Goal: Information Seeking & Learning: Learn about a topic

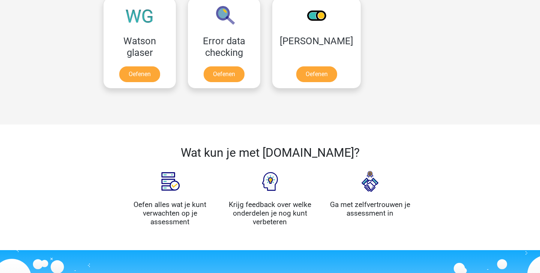
scroll to position [650, 0]
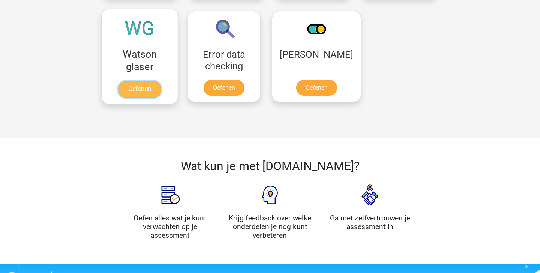
click at [133, 88] on link "Oefenen" at bounding box center [139, 89] width 43 height 16
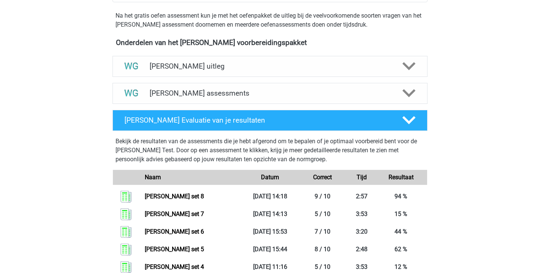
scroll to position [237, 0]
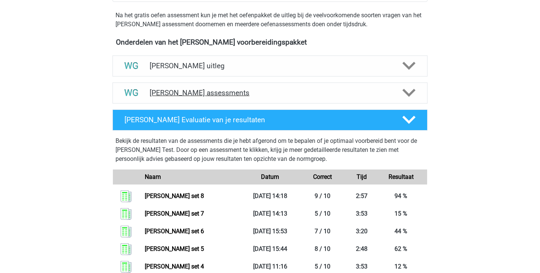
click at [411, 95] on polygon at bounding box center [408, 93] width 13 height 8
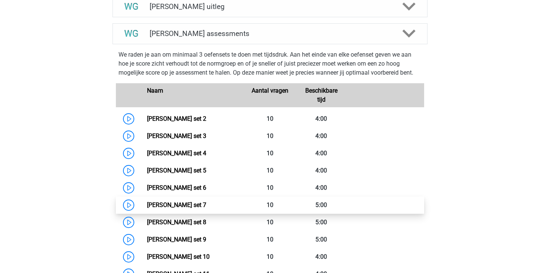
scroll to position [299, 0]
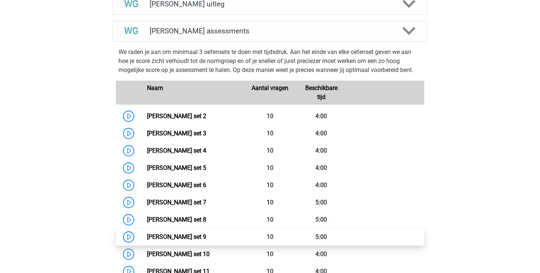
click at [199, 235] on link "Watson Glaser set 9" at bounding box center [176, 236] width 59 height 7
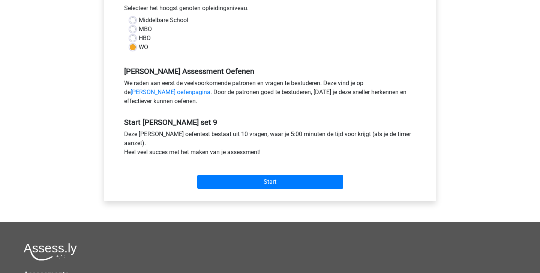
scroll to position [186, 0]
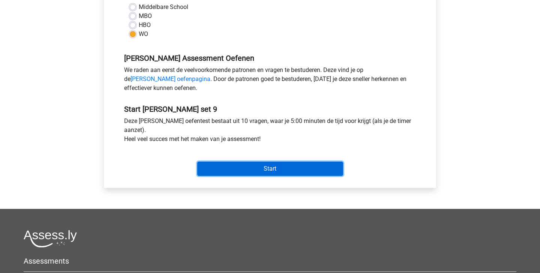
click at [259, 167] on input "Start" at bounding box center [270, 169] width 146 height 14
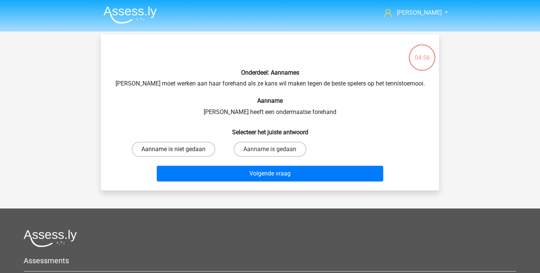
click at [204, 155] on label "Aanname is niet gedaan" at bounding box center [174, 149] width 84 height 15
click at [178, 154] on input "Aanname is niet gedaan" at bounding box center [176, 151] width 5 height 5
radio input "true"
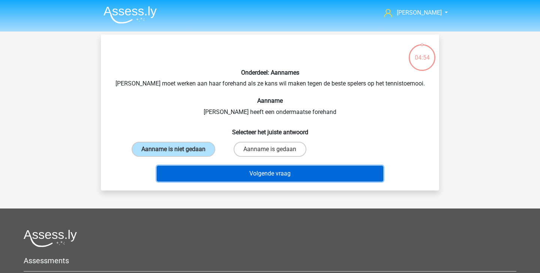
click at [222, 174] on button "Volgende vraag" at bounding box center [270, 174] width 227 height 16
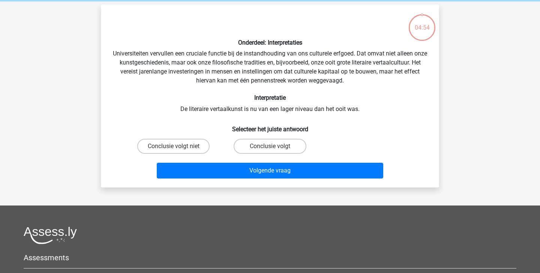
scroll to position [34, 0]
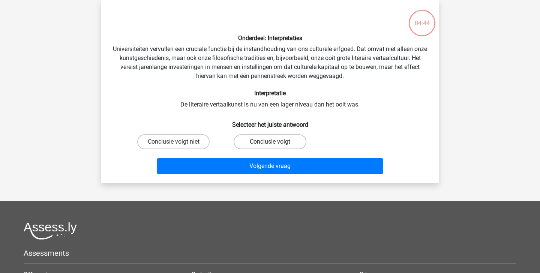
click at [266, 140] on label "Conclusie volgt" at bounding box center [270, 141] width 72 height 15
click at [270, 142] on input "Conclusie volgt" at bounding box center [272, 144] width 5 height 5
radio input "true"
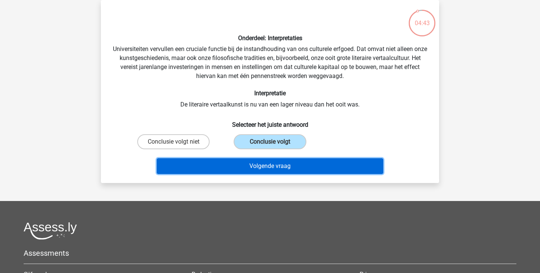
click at [270, 168] on button "Volgende vraag" at bounding box center [270, 166] width 227 height 16
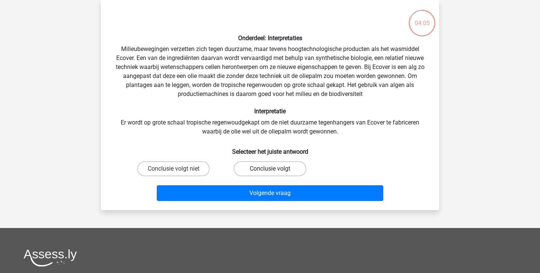
click at [256, 170] on label "Conclusie volgt" at bounding box center [270, 168] width 72 height 15
click at [270, 170] on input "Conclusie volgt" at bounding box center [272, 171] width 5 height 5
radio input "true"
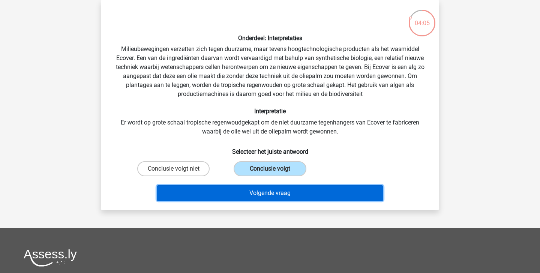
click at [259, 190] on button "Volgende vraag" at bounding box center [270, 193] width 227 height 16
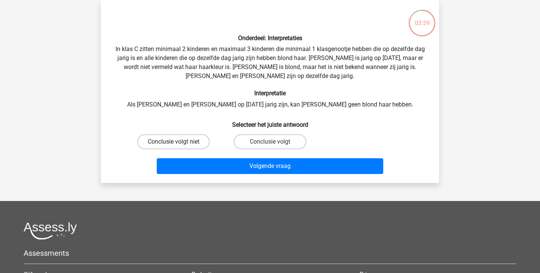
click at [189, 139] on label "Conclusie volgt niet" at bounding box center [173, 141] width 72 height 15
click at [178, 142] on input "Conclusie volgt niet" at bounding box center [176, 144] width 5 height 5
radio input "true"
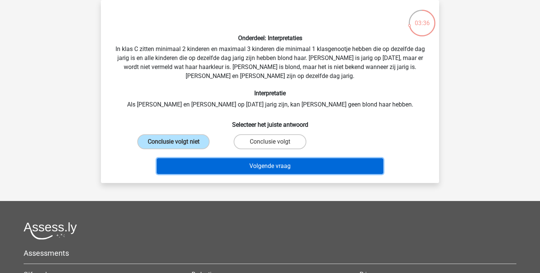
click at [226, 162] on button "Volgende vraag" at bounding box center [270, 166] width 227 height 16
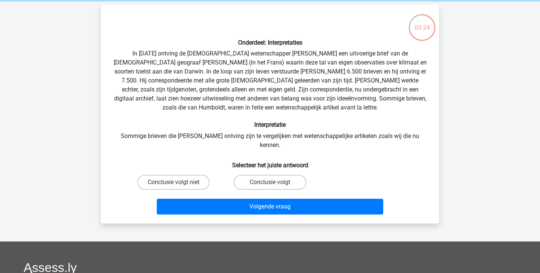
scroll to position [30, 0]
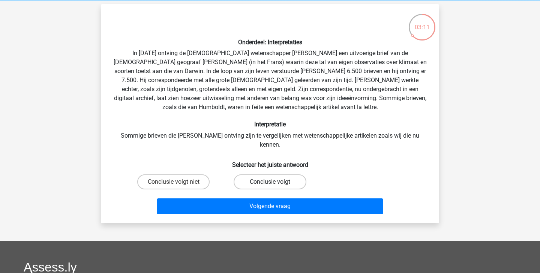
click at [263, 174] on label "Conclusie volgt" at bounding box center [270, 181] width 72 height 15
click at [270, 182] on input "Conclusie volgt" at bounding box center [272, 184] width 5 height 5
radio input "true"
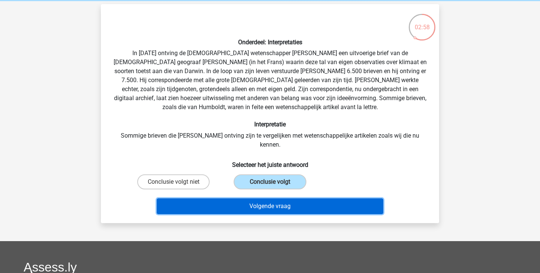
click at [310, 200] on button "Volgende vraag" at bounding box center [270, 206] width 227 height 16
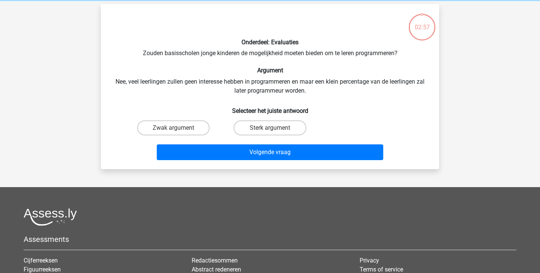
scroll to position [34, 0]
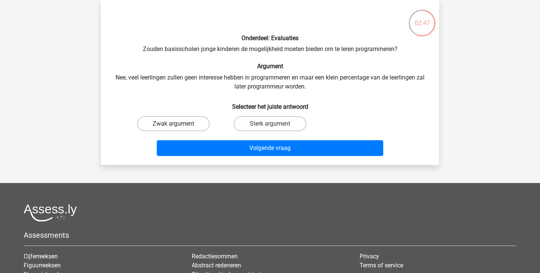
click at [196, 118] on label "Zwak argument" at bounding box center [173, 123] width 72 height 15
click at [178, 124] on input "Zwak argument" at bounding box center [176, 126] width 5 height 5
radio input "true"
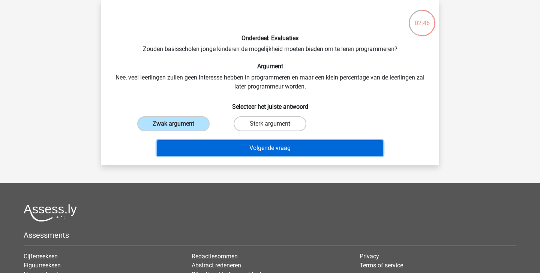
click at [215, 144] on button "Volgende vraag" at bounding box center [270, 148] width 227 height 16
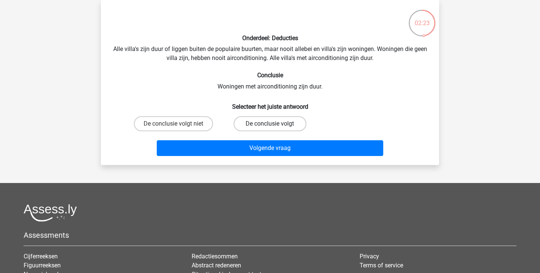
click at [241, 121] on label "De conclusie volgt" at bounding box center [270, 123] width 72 height 15
click at [270, 124] on input "De conclusie volgt" at bounding box center [272, 126] width 5 height 5
radio input "true"
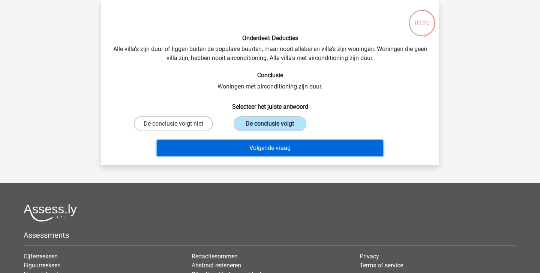
click at [253, 150] on button "Volgende vraag" at bounding box center [270, 148] width 227 height 16
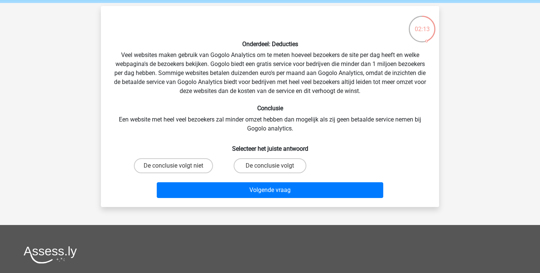
scroll to position [27, 0]
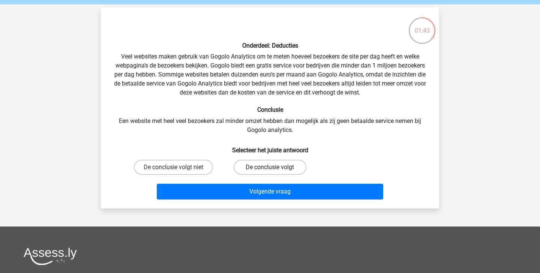
click at [271, 164] on label "De conclusie volgt" at bounding box center [270, 167] width 72 height 15
click at [271, 167] on input "De conclusie volgt" at bounding box center [272, 169] width 5 height 5
radio input "true"
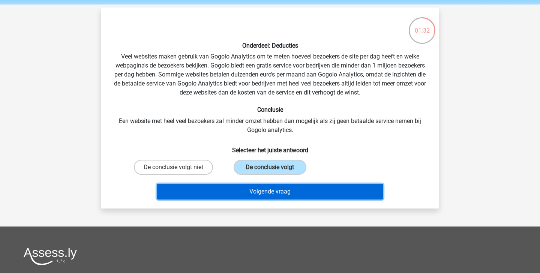
click at [363, 191] on button "Volgende vraag" at bounding box center [270, 192] width 227 height 16
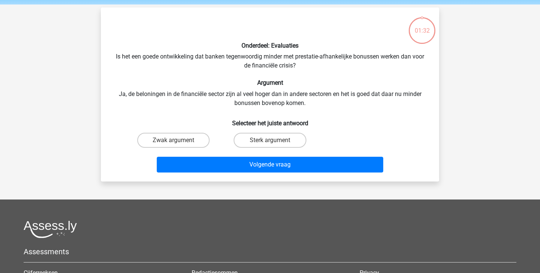
scroll to position [34, 0]
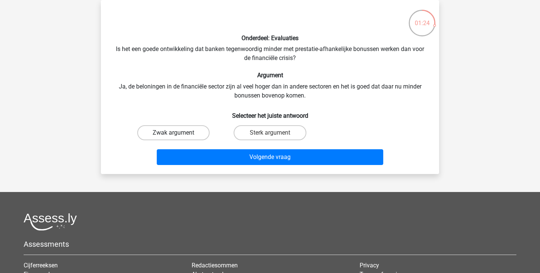
click at [192, 129] on label "Zwak argument" at bounding box center [173, 132] width 72 height 15
click at [178, 133] on input "Zwak argument" at bounding box center [176, 135] width 5 height 5
radio input "true"
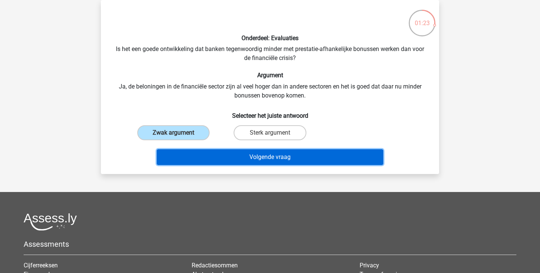
click at [221, 161] on button "Volgende vraag" at bounding box center [270, 157] width 227 height 16
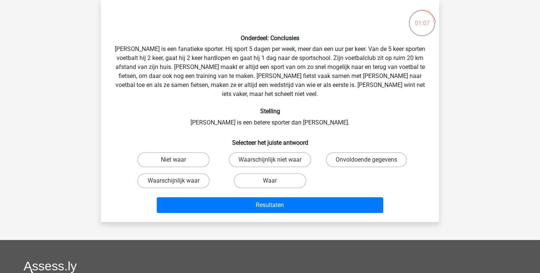
click at [370, 160] on input "Onvoldoende gegevens" at bounding box center [368, 162] width 5 height 5
radio input "true"
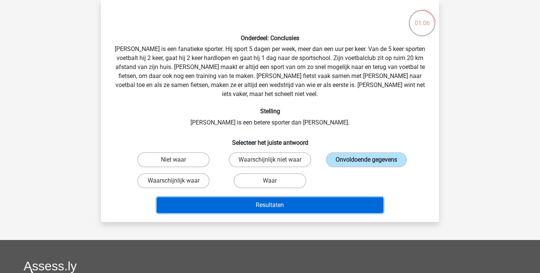
click at [339, 197] on button "Resultaten" at bounding box center [270, 205] width 227 height 16
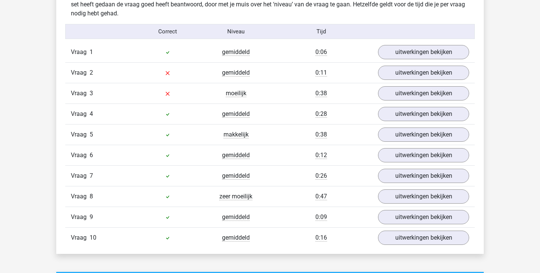
scroll to position [476, 0]
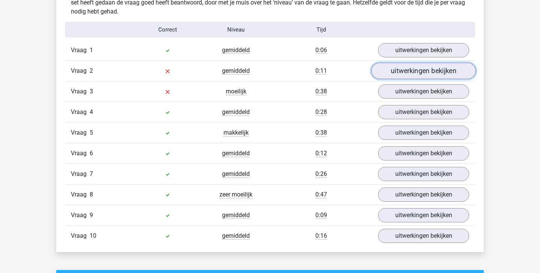
click at [407, 67] on link "uitwerkingen bekijken" at bounding box center [423, 71] width 105 height 16
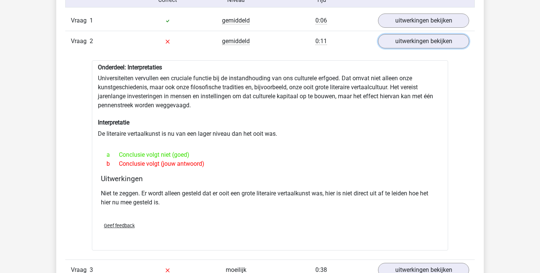
scroll to position [507, 0]
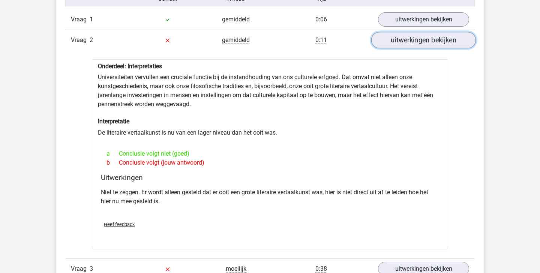
click at [423, 43] on link "uitwerkingen bekijken" at bounding box center [423, 40] width 105 height 16
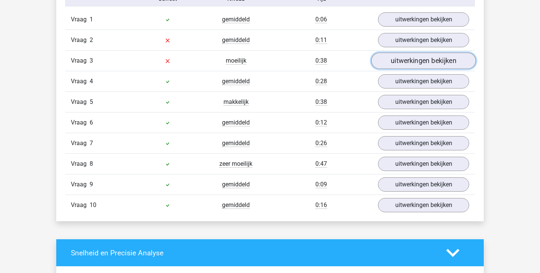
click at [416, 64] on link "uitwerkingen bekijken" at bounding box center [423, 60] width 105 height 16
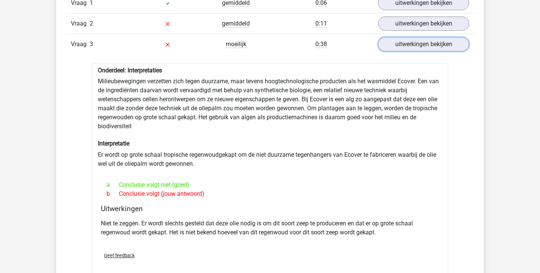
scroll to position [540, 0]
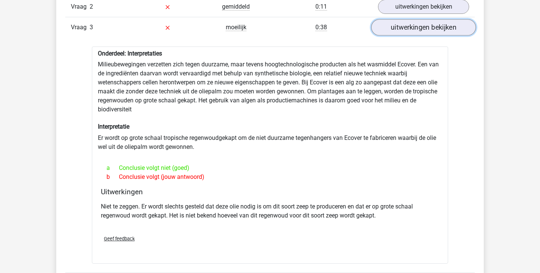
click at [421, 33] on link "uitwerkingen bekijken" at bounding box center [423, 27] width 105 height 16
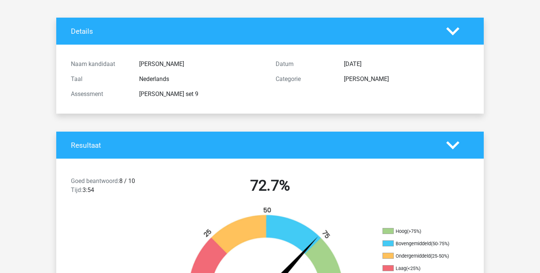
scroll to position [0, 0]
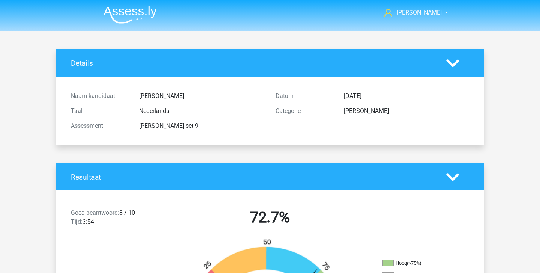
click at [129, 15] on img at bounding box center [129, 15] width 53 height 18
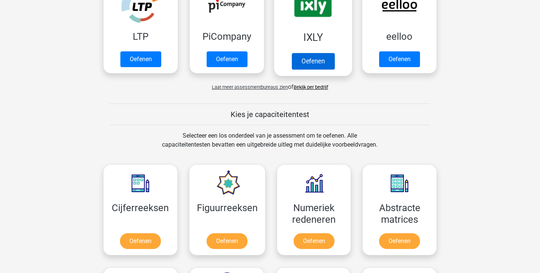
scroll to position [175, 0]
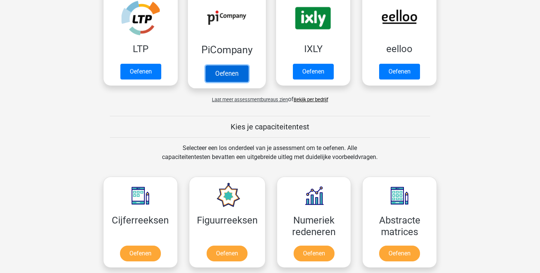
click at [236, 73] on link "Oefenen" at bounding box center [226, 73] width 43 height 16
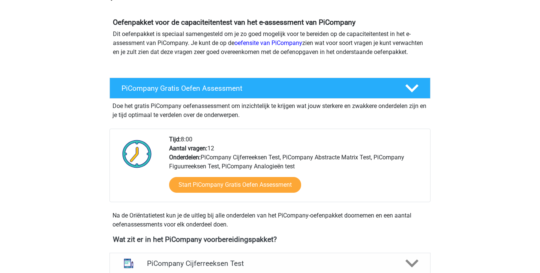
scroll to position [77, 0]
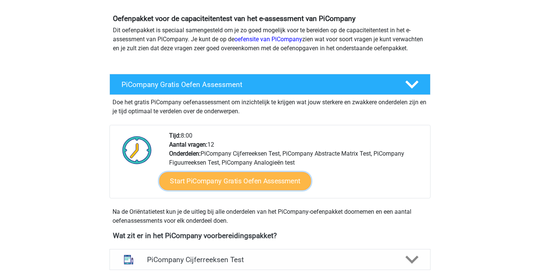
click at [278, 190] on link "Start PiCompany Gratis Oefen Assessment" at bounding box center [235, 181] width 152 height 18
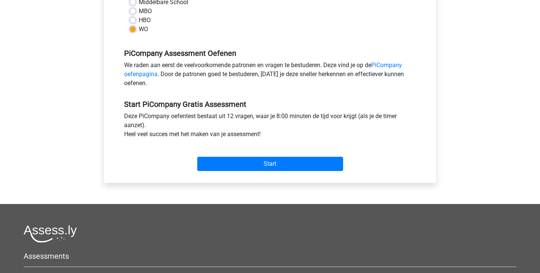
scroll to position [199, 0]
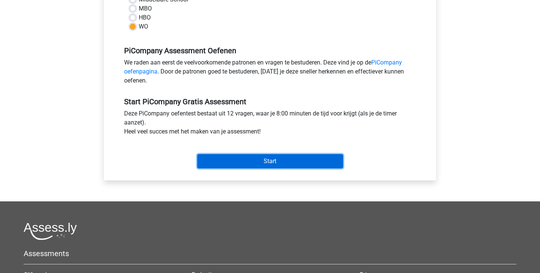
click at [286, 165] on input "Start" at bounding box center [270, 161] width 146 height 14
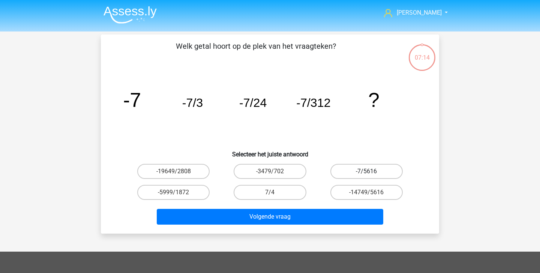
click at [348, 165] on label "-7/5616" at bounding box center [366, 171] width 72 height 15
click at [366, 171] on input "-7/5616" at bounding box center [368, 173] width 5 height 5
radio input "true"
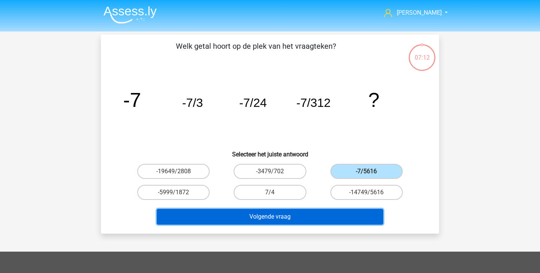
click at [357, 217] on button "Volgende vraag" at bounding box center [270, 217] width 227 height 16
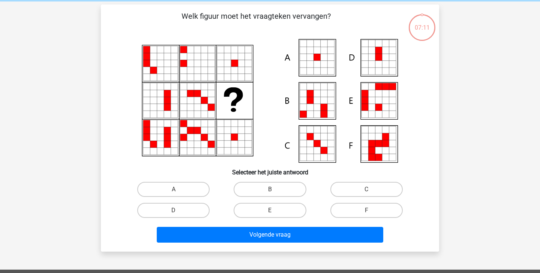
scroll to position [34, 0]
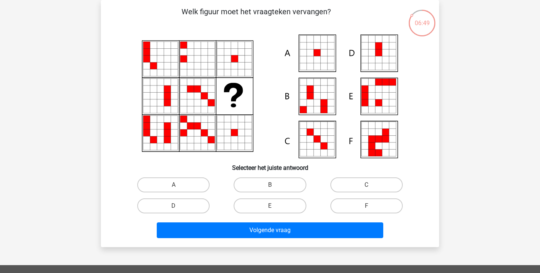
click at [187, 175] on div "A" at bounding box center [173, 184] width 96 height 21
click at [184, 186] on label "A" at bounding box center [173, 184] width 72 height 15
click at [178, 186] on input "A" at bounding box center [176, 187] width 5 height 5
radio input "true"
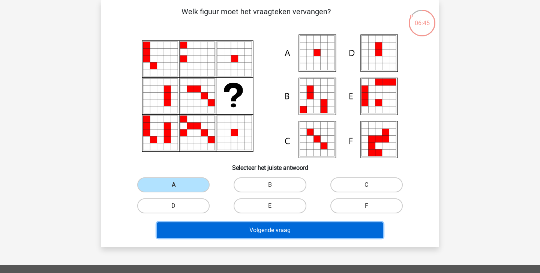
click at [288, 232] on button "Volgende vraag" at bounding box center [270, 230] width 227 height 16
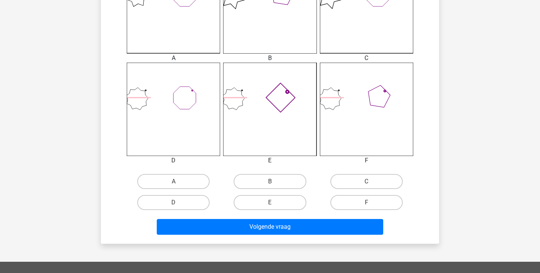
scroll to position [253, 0]
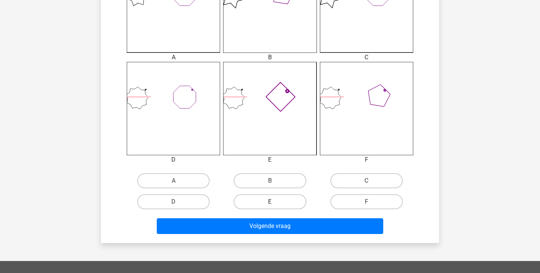
click at [290, 202] on label "E" at bounding box center [270, 201] width 72 height 15
click at [275, 202] on input "E" at bounding box center [272, 204] width 5 height 5
radio input "true"
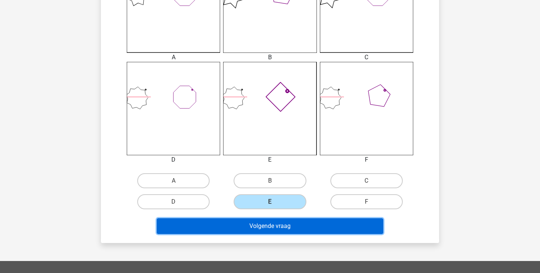
click at [285, 224] on button "Volgende vraag" at bounding box center [270, 226] width 227 height 16
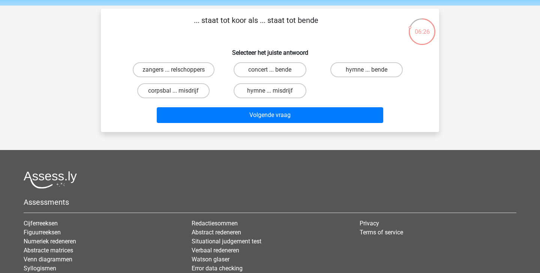
scroll to position [24, 0]
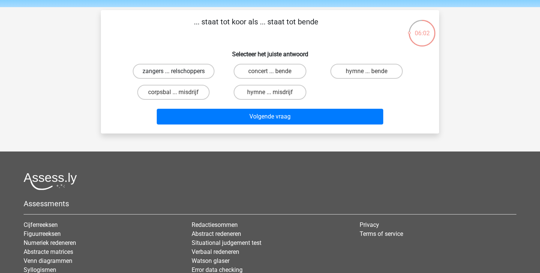
click at [181, 78] on label "zangers ... relschoppers" at bounding box center [174, 71] width 82 height 15
click at [178, 76] on input "zangers ... relschoppers" at bounding box center [176, 73] width 5 height 5
radio input "true"
click at [285, 94] on label "hymne ... misdrijf" at bounding box center [270, 92] width 72 height 15
click at [275, 94] on input "hymne ... misdrijf" at bounding box center [272, 94] width 5 height 5
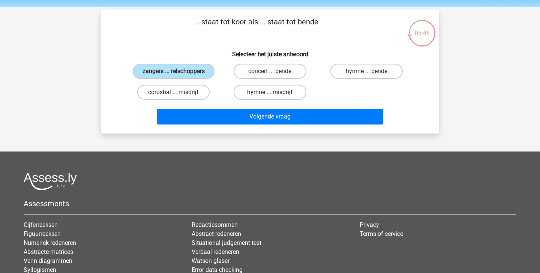
radio input "true"
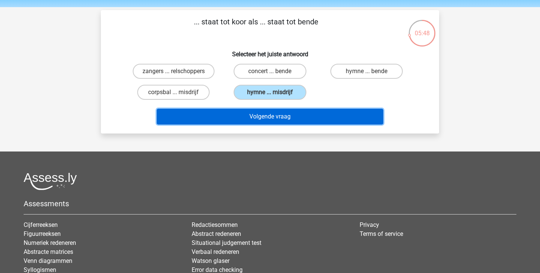
click at [291, 112] on button "Volgende vraag" at bounding box center [270, 117] width 227 height 16
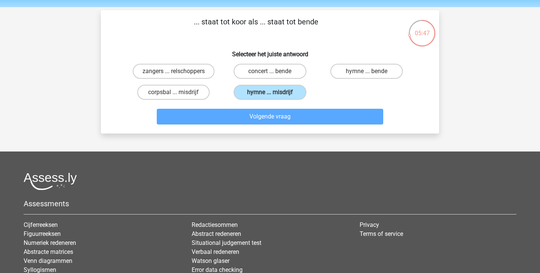
scroll to position [34, 0]
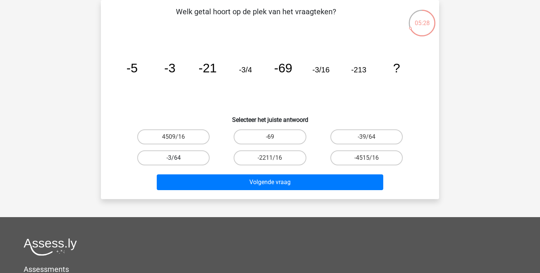
click at [189, 154] on label "-3/64" at bounding box center [173, 157] width 72 height 15
click at [178, 158] on input "-3/64" at bounding box center [176, 160] width 5 height 5
radio input "true"
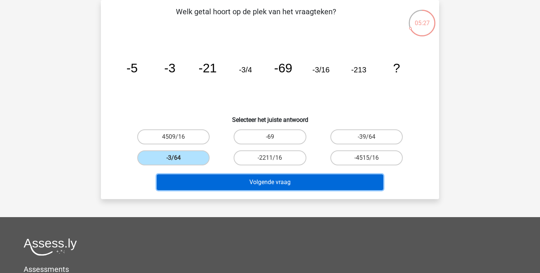
click at [220, 178] on button "Volgende vraag" at bounding box center [270, 182] width 227 height 16
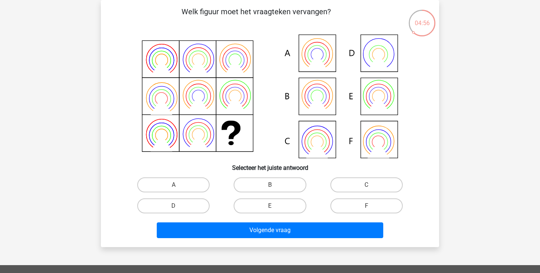
click at [286, 173] on div "Welk figuur moet het vraagteken vervangen?" at bounding box center [270, 123] width 332 height 235
click at [285, 183] on label "B" at bounding box center [270, 184] width 72 height 15
click at [275, 185] on input "B" at bounding box center [272, 187] width 5 height 5
radio input "true"
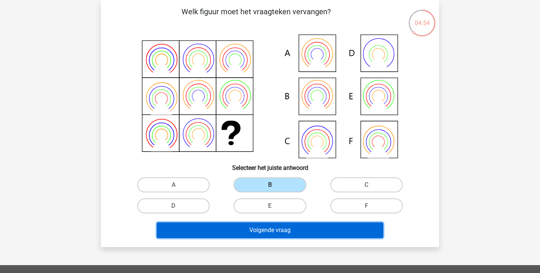
click at [333, 235] on button "Volgende vraag" at bounding box center [270, 230] width 227 height 16
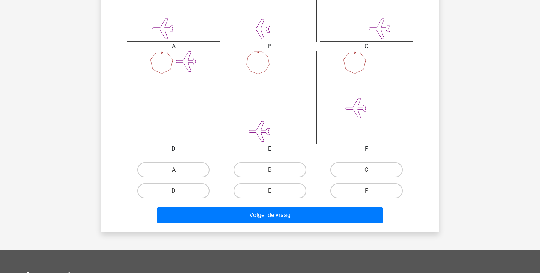
scroll to position [282, 0]
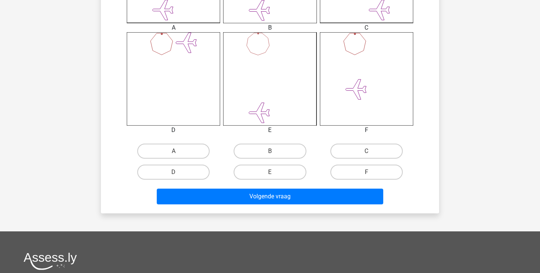
click at [272, 156] on input "B" at bounding box center [272, 153] width 5 height 5
radio input "true"
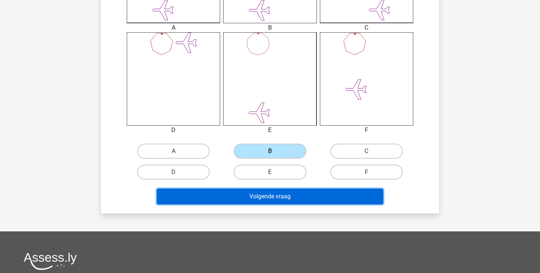
click at [270, 201] on button "Volgende vraag" at bounding box center [270, 197] width 227 height 16
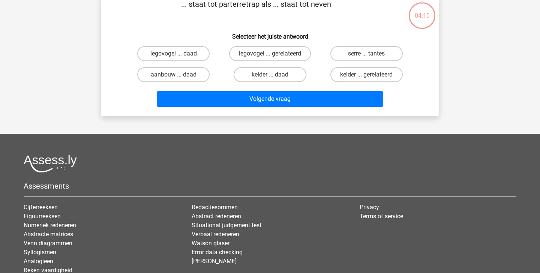
scroll to position [34, 0]
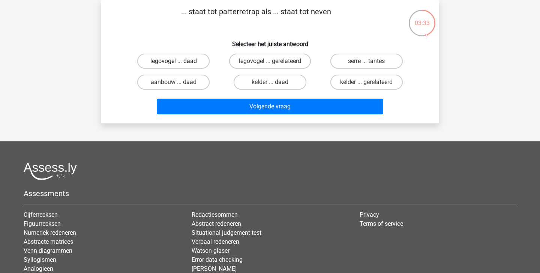
click at [183, 64] on label "legovogel ... daad" at bounding box center [173, 61] width 72 height 15
click at [178, 64] on input "legovogel ... daad" at bounding box center [176, 63] width 5 height 5
radio input "true"
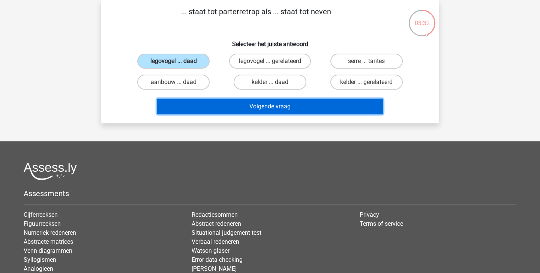
click at [228, 109] on button "Volgende vraag" at bounding box center [270, 107] width 227 height 16
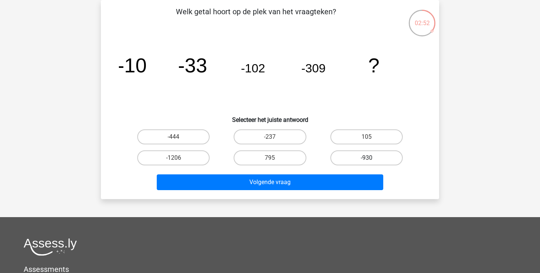
click at [378, 157] on label "-930" at bounding box center [366, 157] width 72 height 15
click at [371, 158] on input "-930" at bounding box center [368, 160] width 5 height 5
radio input "true"
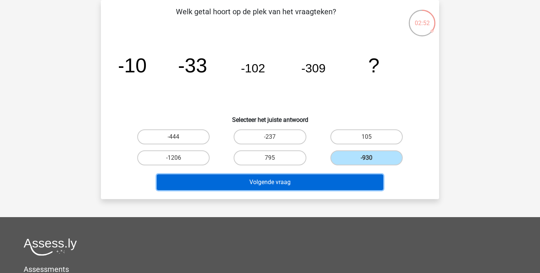
click at [333, 182] on button "Volgende vraag" at bounding box center [270, 182] width 227 height 16
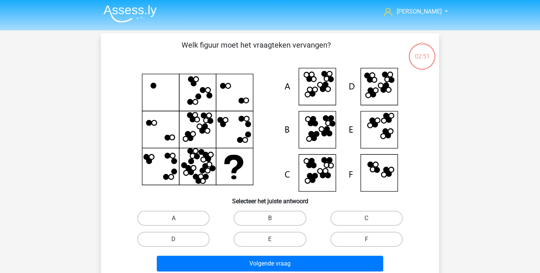
scroll to position [2, 0]
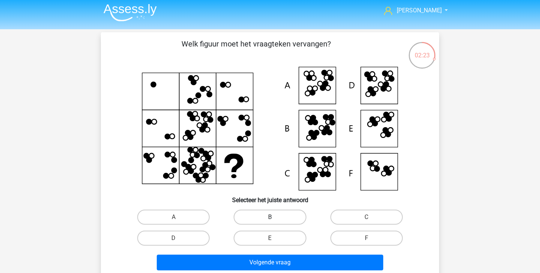
click at [292, 220] on label "B" at bounding box center [270, 217] width 72 height 15
click at [275, 220] on input "B" at bounding box center [272, 219] width 5 height 5
radio input "true"
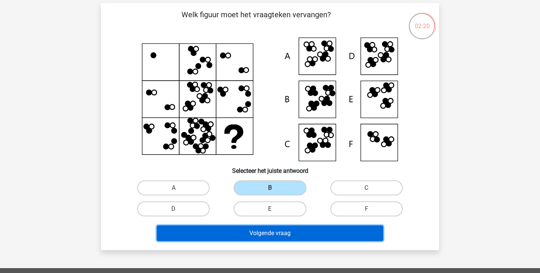
click at [303, 231] on button "Volgende vraag" at bounding box center [270, 233] width 227 height 16
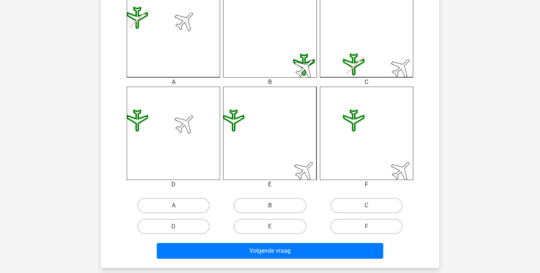
scroll to position [238, 0]
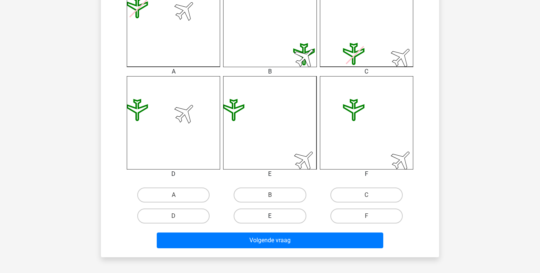
click at [276, 215] on label "E" at bounding box center [270, 215] width 72 height 15
click at [275, 216] on input "E" at bounding box center [272, 218] width 5 height 5
radio input "true"
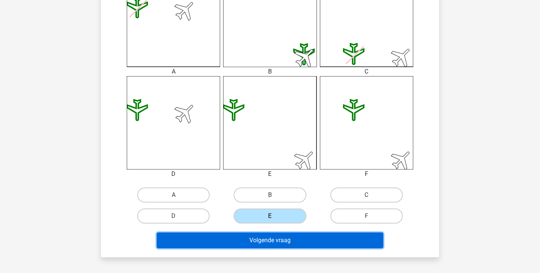
click at [283, 241] on button "Volgende vraag" at bounding box center [270, 240] width 227 height 16
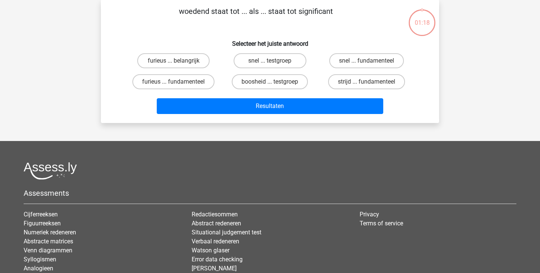
scroll to position [34, 0]
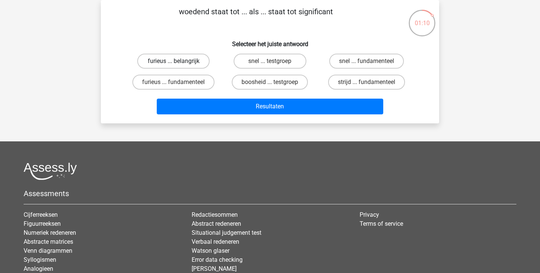
click at [201, 62] on label "furieus ... belangrijk" at bounding box center [173, 61] width 72 height 15
click at [178, 62] on input "furieus ... belangrijk" at bounding box center [176, 63] width 5 height 5
radio input "true"
click at [201, 80] on label "furieus ... fundamenteel" at bounding box center [173, 82] width 82 height 15
click at [178, 82] on input "furieus ... fundamenteel" at bounding box center [176, 84] width 5 height 5
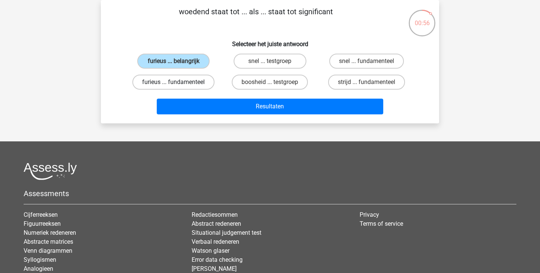
radio input "true"
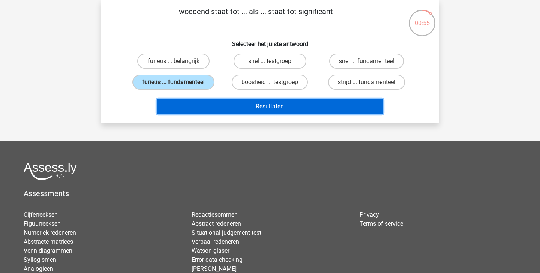
click at [214, 108] on button "Resultaten" at bounding box center [270, 107] width 227 height 16
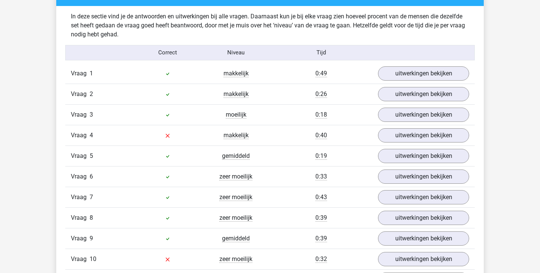
scroll to position [631, 0]
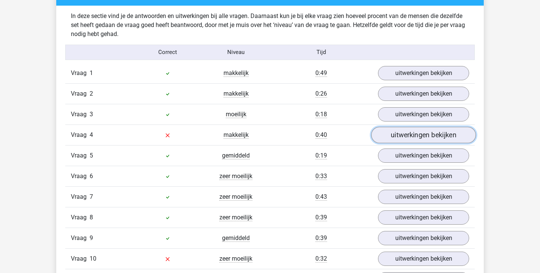
click at [415, 140] on link "uitwerkingen bekijken" at bounding box center [423, 135] width 105 height 16
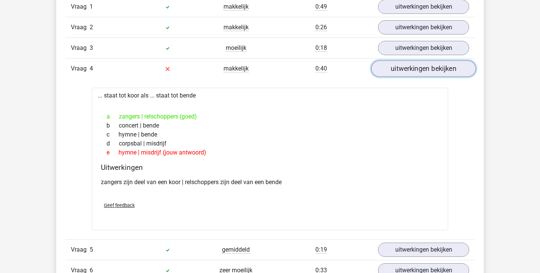
scroll to position [712, 0]
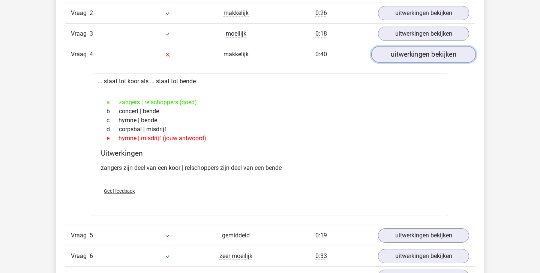
click at [424, 56] on link "uitwerkingen bekijken" at bounding box center [423, 54] width 105 height 16
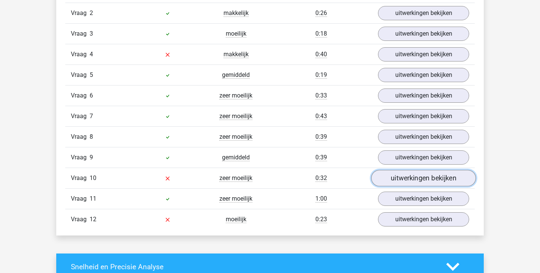
click at [421, 179] on link "uitwerkingen bekijken" at bounding box center [423, 178] width 105 height 16
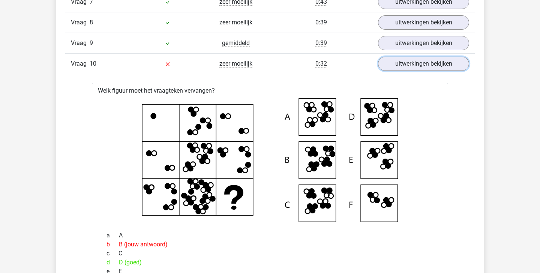
scroll to position [814, 0]
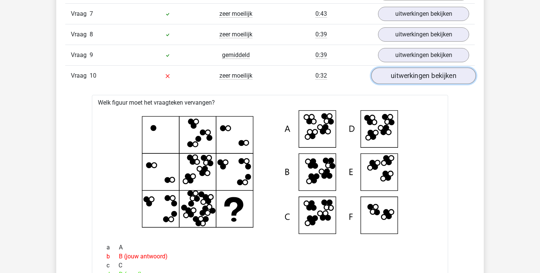
click at [402, 76] on link "uitwerkingen bekijken" at bounding box center [423, 75] width 105 height 16
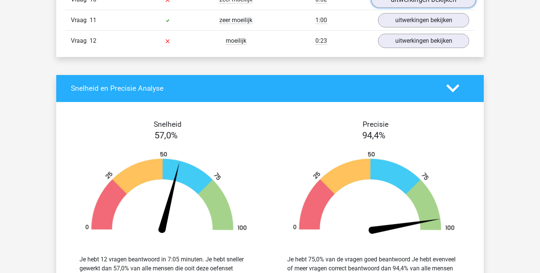
scroll to position [867, 0]
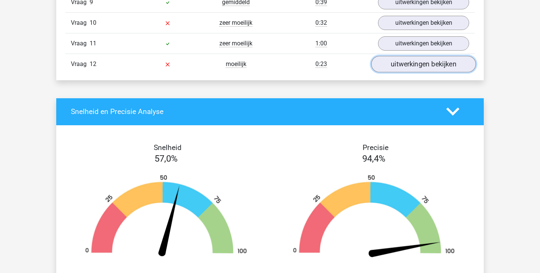
click at [407, 67] on link "uitwerkingen bekijken" at bounding box center [423, 64] width 105 height 16
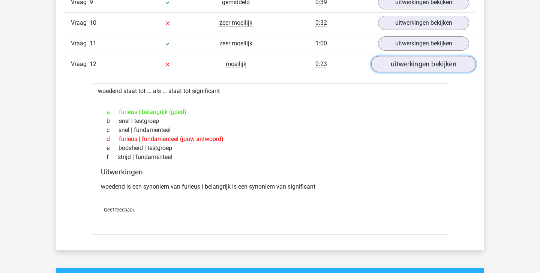
click at [399, 64] on link "uitwerkingen bekijken" at bounding box center [423, 64] width 105 height 16
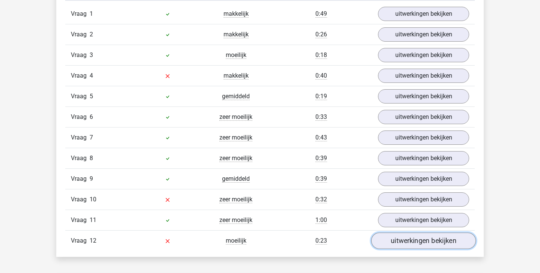
scroll to position [688, 0]
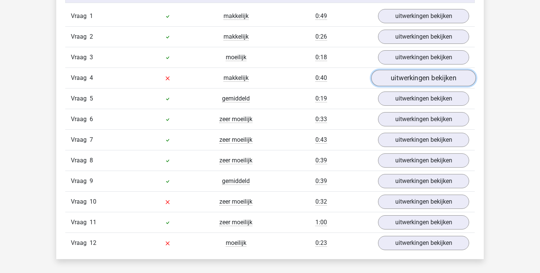
click at [402, 75] on link "uitwerkingen bekijken" at bounding box center [423, 78] width 105 height 16
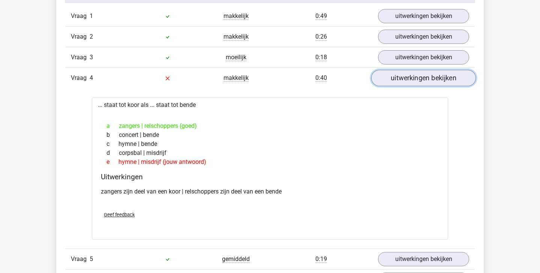
click at [402, 75] on link "uitwerkingen bekijken" at bounding box center [423, 78] width 105 height 16
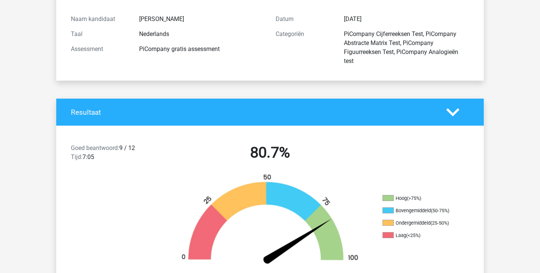
scroll to position [0, 0]
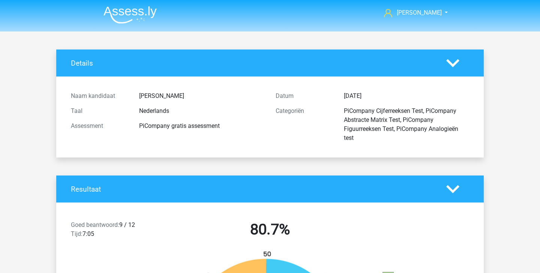
click at [138, 10] on img at bounding box center [129, 15] width 53 height 18
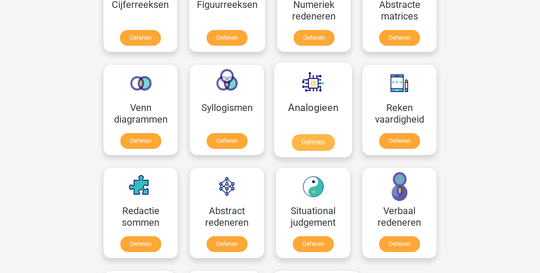
scroll to position [396, 0]
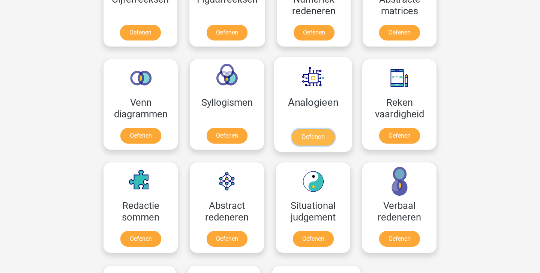
click at [300, 142] on link "Oefenen" at bounding box center [313, 137] width 43 height 16
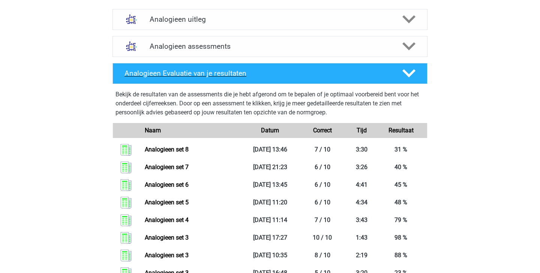
scroll to position [278, 0]
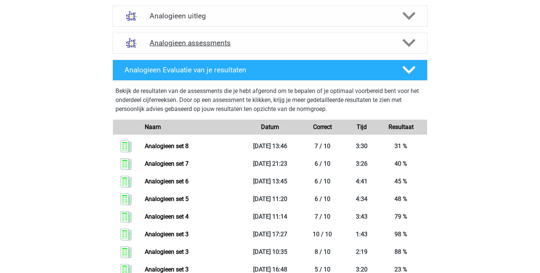
click at [414, 46] on icon at bounding box center [408, 42] width 13 height 13
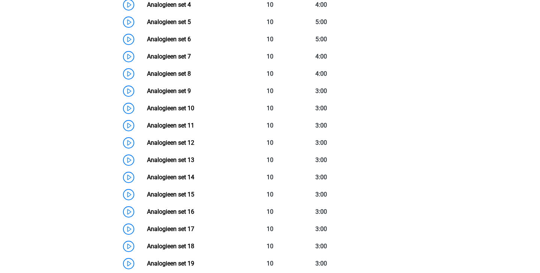
scroll to position [456, 0]
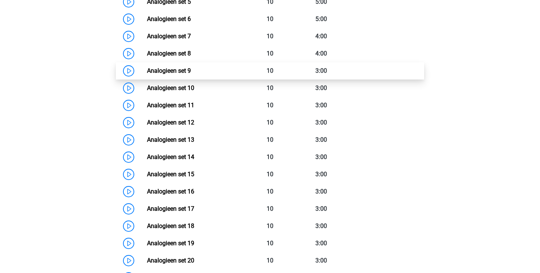
click at [191, 70] on link "Analogieen set 9" at bounding box center [169, 70] width 44 height 7
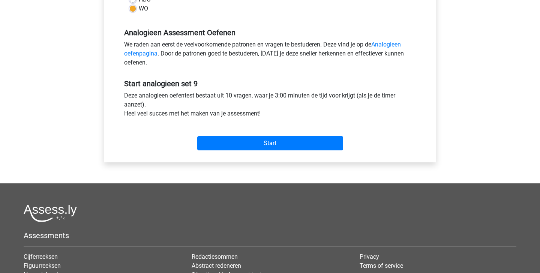
scroll to position [200, 0]
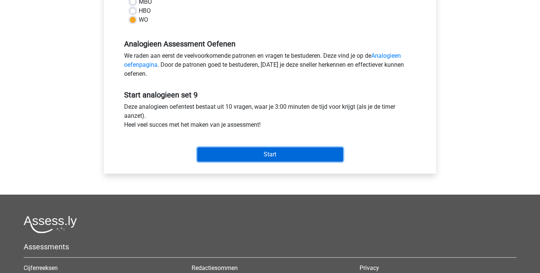
click at [243, 154] on input "Start" at bounding box center [270, 154] width 146 height 14
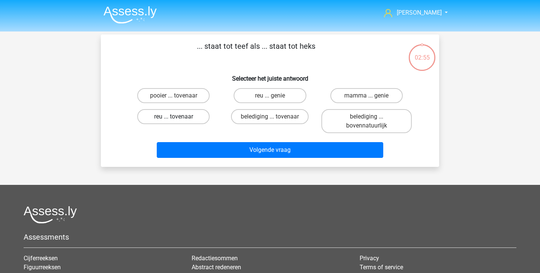
click at [188, 115] on label "reu ... tovenaar" at bounding box center [173, 116] width 72 height 15
click at [178, 117] on input "reu ... tovenaar" at bounding box center [176, 119] width 5 height 5
radio input "true"
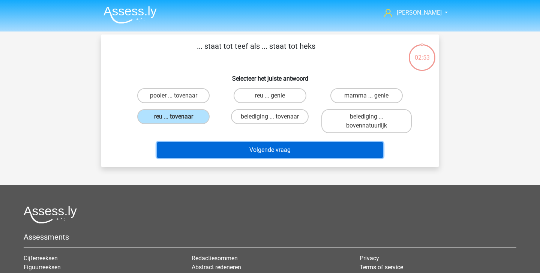
click at [229, 153] on button "Volgende vraag" at bounding box center [270, 150] width 227 height 16
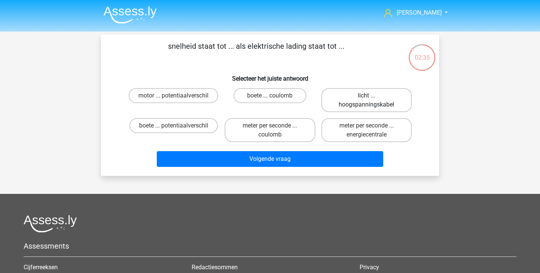
click at [405, 105] on label "licht ... hoogspanningskabel" at bounding box center [366, 100] width 90 height 24
click at [371, 100] on input "licht ... hoogspanningskabel" at bounding box center [368, 98] width 5 height 5
radio input "true"
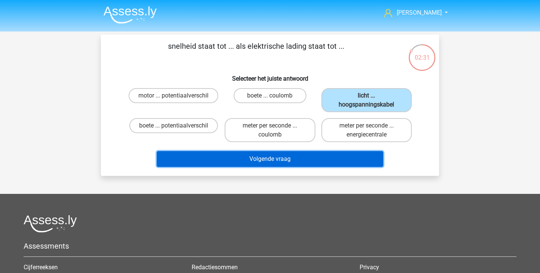
click at [329, 161] on button "Volgende vraag" at bounding box center [270, 159] width 227 height 16
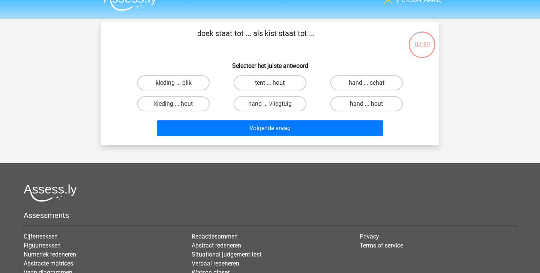
scroll to position [12, 0]
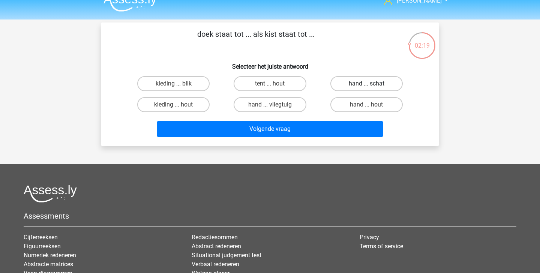
click at [380, 87] on label "hand ... schat" at bounding box center [366, 83] width 72 height 15
click at [371, 87] on input "hand ... schat" at bounding box center [368, 86] width 5 height 5
radio input "true"
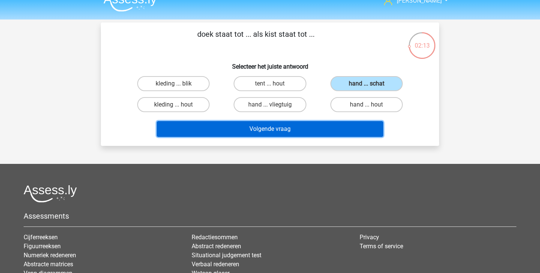
click at [371, 129] on button "Volgende vraag" at bounding box center [270, 129] width 227 height 16
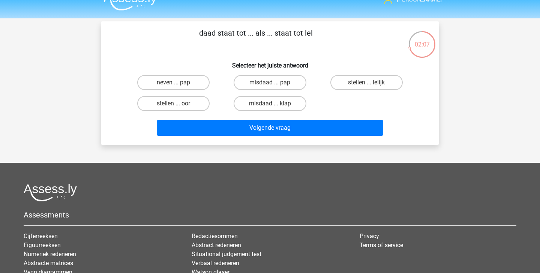
scroll to position [8, 0]
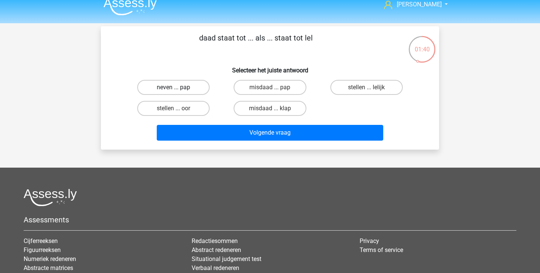
click at [186, 85] on label "neven ... pap" at bounding box center [173, 87] width 72 height 15
click at [178, 87] on input "neven ... pap" at bounding box center [176, 89] width 5 height 5
radio input "true"
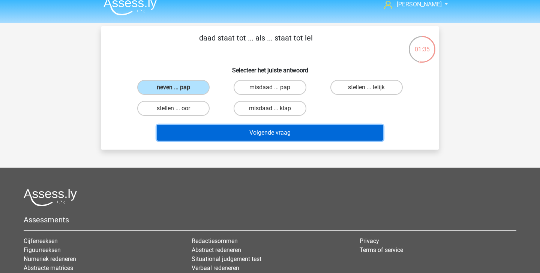
click at [265, 137] on button "Volgende vraag" at bounding box center [270, 133] width 227 height 16
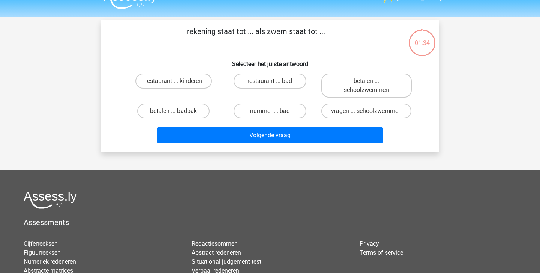
scroll to position [14, 0]
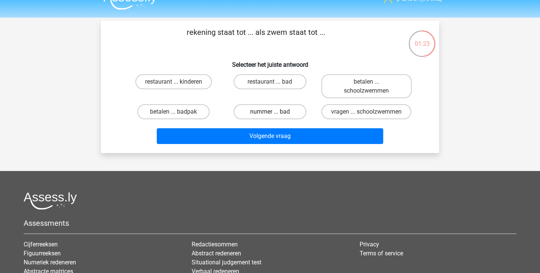
click at [288, 115] on label "nummer ... bad" at bounding box center [270, 111] width 72 height 15
click at [275, 115] on input "nummer ... bad" at bounding box center [272, 114] width 5 height 5
radio input "true"
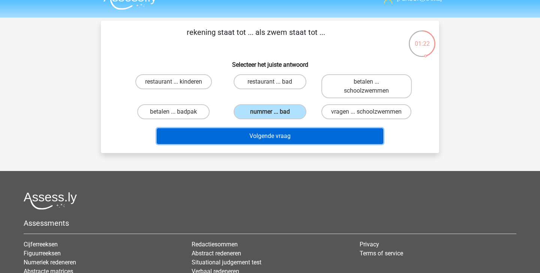
click at [289, 144] on button "Volgende vraag" at bounding box center [270, 136] width 227 height 16
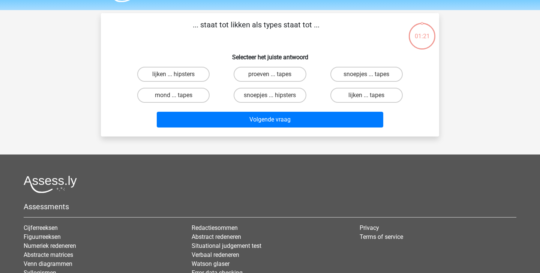
scroll to position [17, 0]
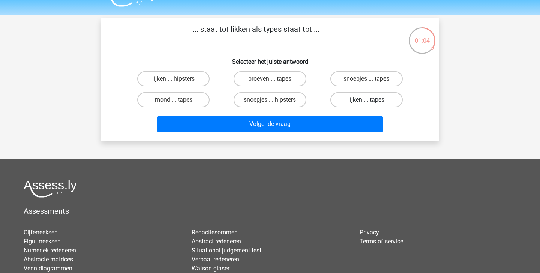
click at [382, 105] on label "lijken ... tapes" at bounding box center [366, 99] width 72 height 15
click at [371, 105] on input "lijken ... tapes" at bounding box center [368, 102] width 5 height 5
radio input "true"
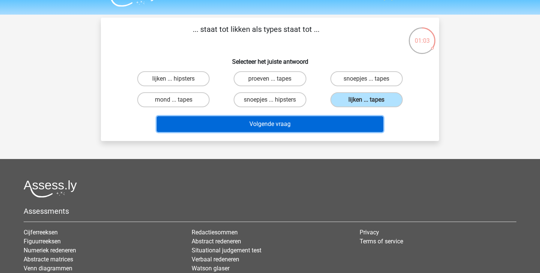
click at [357, 122] on button "Volgende vraag" at bounding box center [270, 124] width 227 height 16
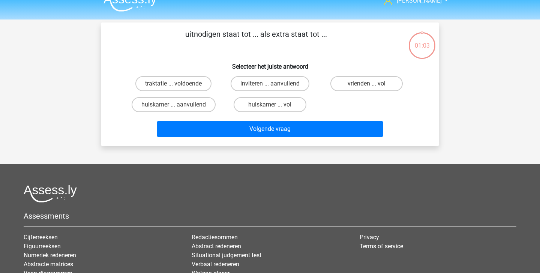
scroll to position [0, 0]
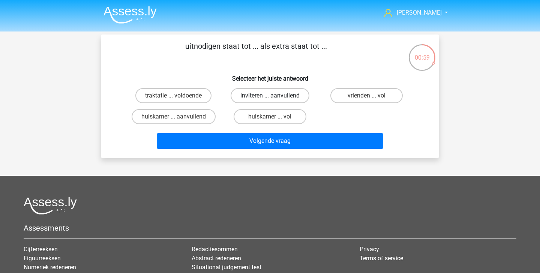
click at [263, 98] on label "inviteren ... aanvullend" at bounding box center [270, 95] width 79 height 15
click at [270, 98] on input "inviteren ... aanvullend" at bounding box center [272, 98] width 5 height 5
radio input "true"
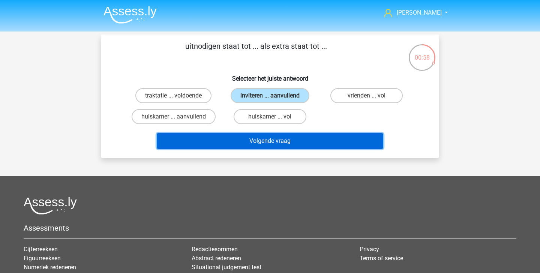
click at [274, 142] on button "Volgende vraag" at bounding box center [270, 141] width 227 height 16
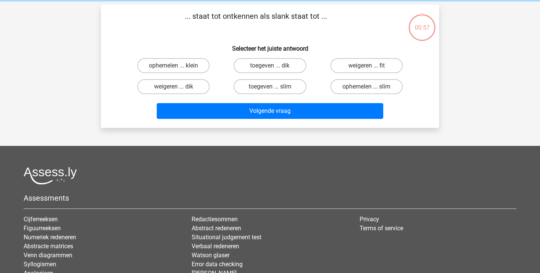
scroll to position [34, 0]
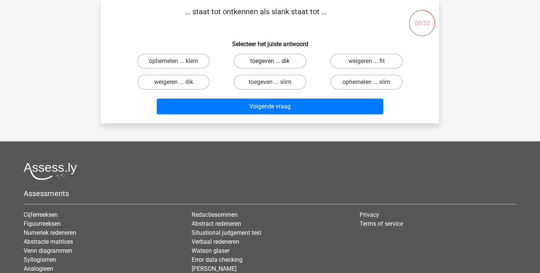
click at [278, 65] on label "toegeven ... dik" at bounding box center [270, 61] width 72 height 15
click at [275, 65] on input "toegeven ... dik" at bounding box center [272, 63] width 5 height 5
radio input "true"
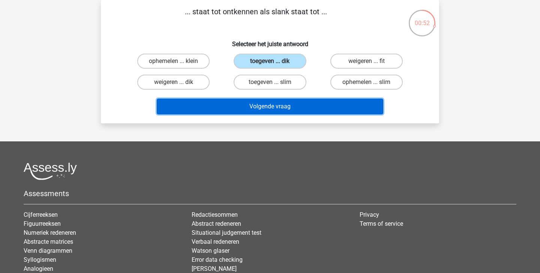
click at [278, 112] on button "Volgende vraag" at bounding box center [270, 107] width 227 height 16
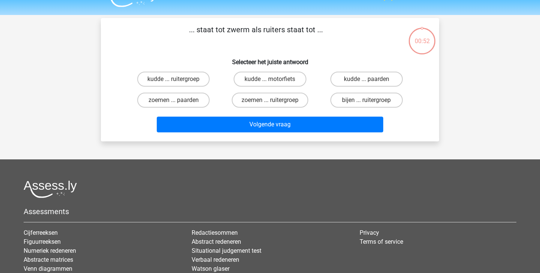
scroll to position [16, 0]
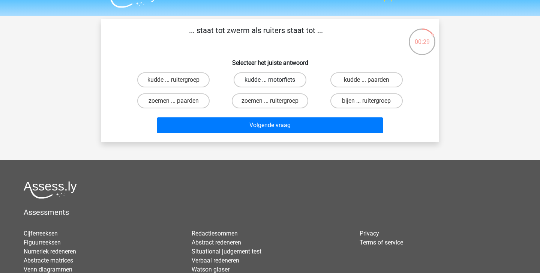
click at [292, 84] on label "kudde ... motorfiets" at bounding box center [270, 79] width 72 height 15
click at [275, 84] on input "kudde ... motorfiets" at bounding box center [272, 82] width 5 height 5
radio input "true"
click at [358, 82] on label "kudde ... paarden" at bounding box center [366, 79] width 72 height 15
click at [366, 82] on input "kudde ... paarden" at bounding box center [368, 82] width 5 height 5
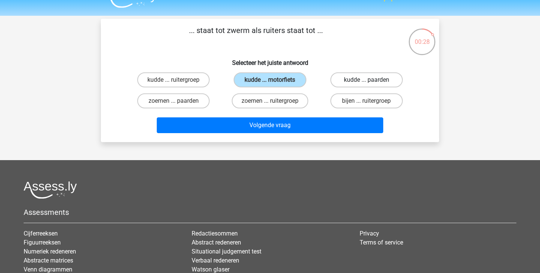
radio input "true"
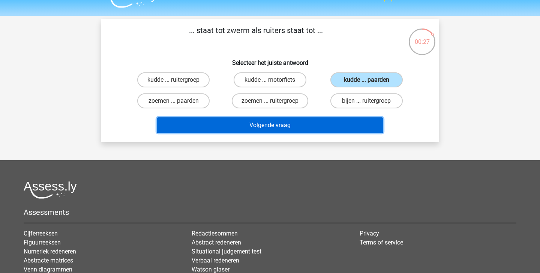
click at [315, 124] on button "Volgende vraag" at bounding box center [270, 125] width 227 height 16
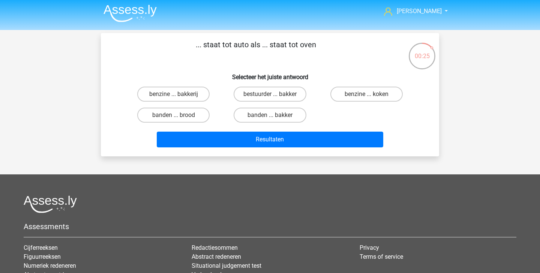
scroll to position [0, 0]
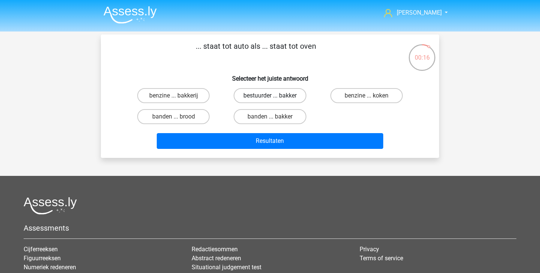
click at [288, 94] on label "bestuurder ... bakker" at bounding box center [270, 95] width 73 height 15
click at [275, 96] on input "bestuurder ... bakker" at bounding box center [272, 98] width 5 height 5
radio input "true"
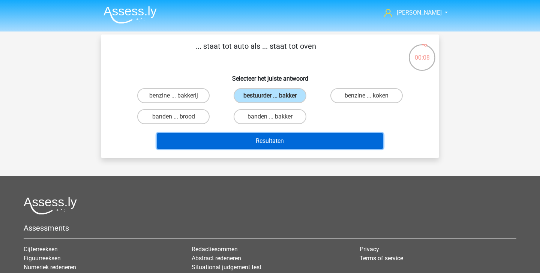
click at [279, 147] on button "Resultaten" at bounding box center [270, 141] width 227 height 16
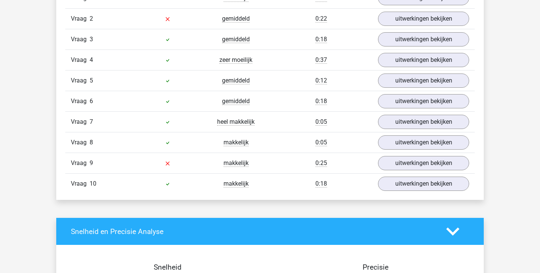
scroll to position [474, 0]
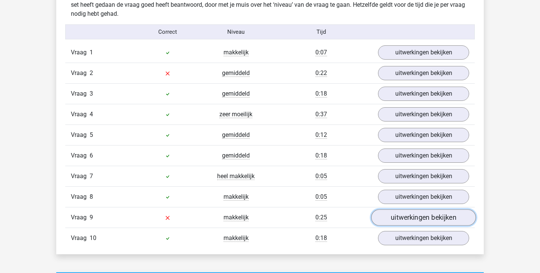
click at [418, 222] on link "uitwerkingen bekijken" at bounding box center [423, 217] width 105 height 16
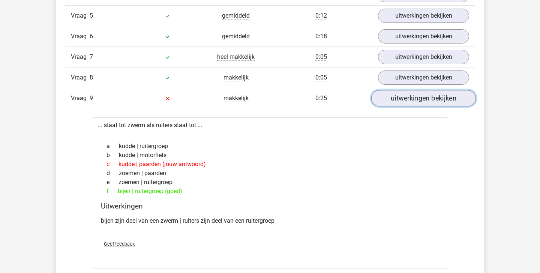
scroll to position [595, 0]
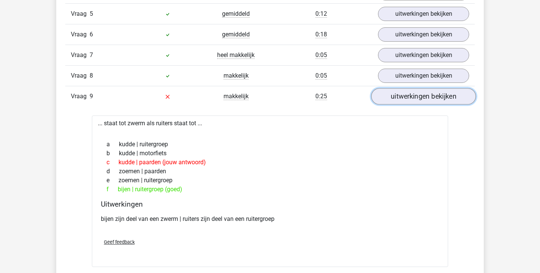
click at [432, 96] on link "uitwerkingen bekijken" at bounding box center [423, 96] width 105 height 16
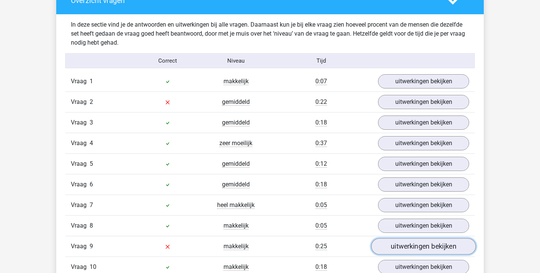
scroll to position [443, 0]
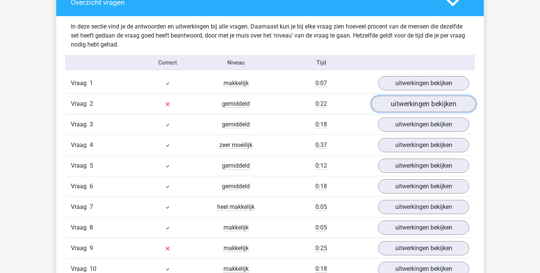
click at [408, 102] on link "uitwerkingen bekijken" at bounding box center [423, 104] width 105 height 16
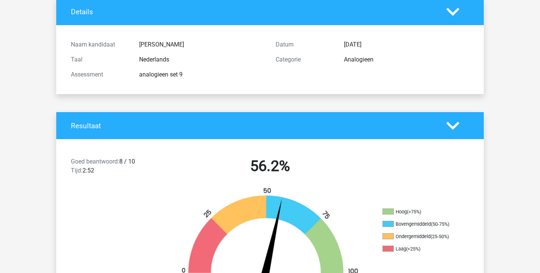
scroll to position [0, 0]
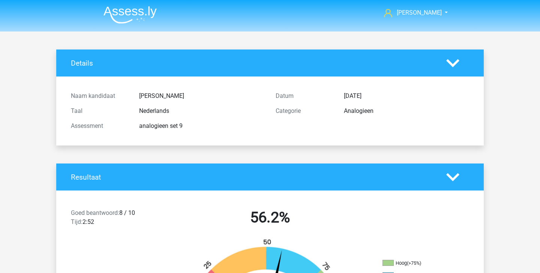
click at [130, 1] on nav "valerie VaneckV@gmail.com" at bounding box center [269, 13] width 345 height 24
click at [126, 15] on img at bounding box center [129, 15] width 53 height 18
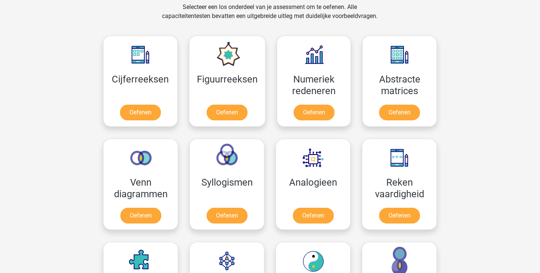
scroll to position [336, 0]
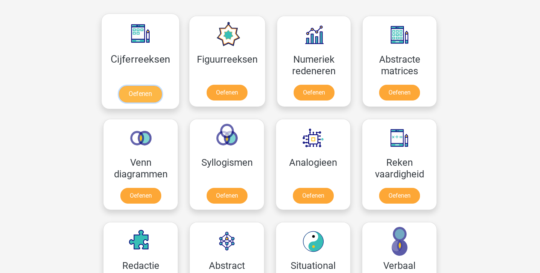
click at [119, 96] on link "Oefenen" at bounding box center [140, 94] width 43 height 16
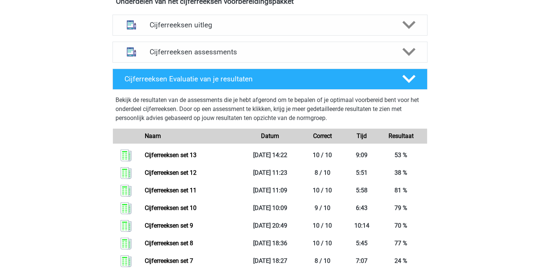
scroll to position [286, 0]
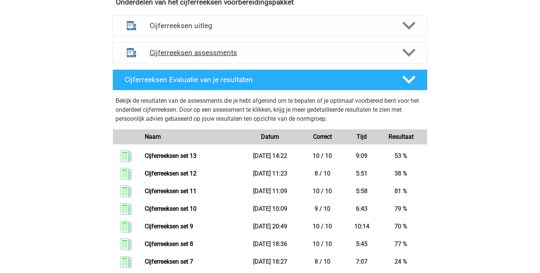
click at [338, 57] on h4 "Cijferreeksen assessments" at bounding box center [270, 52] width 241 height 9
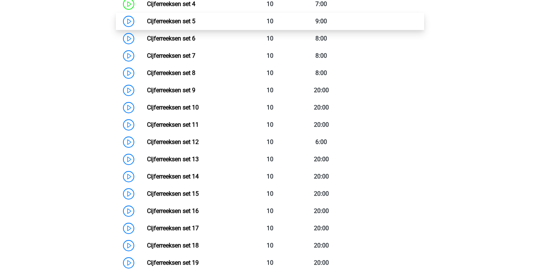
scroll to position [461, 0]
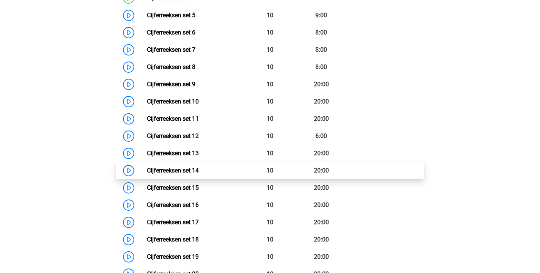
click at [199, 174] on link "Cijferreeksen set 14" at bounding box center [173, 170] width 52 height 7
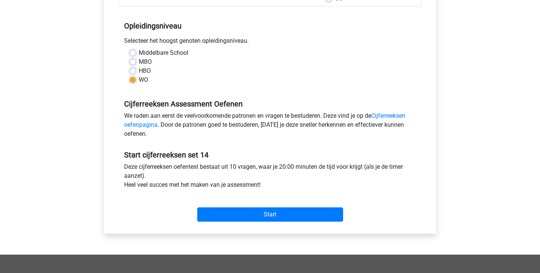
scroll to position [150, 0]
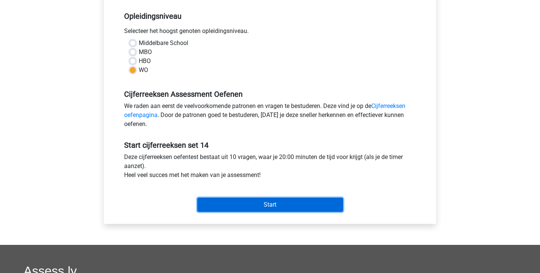
click at [265, 200] on input "Start" at bounding box center [270, 205] width 146 height 14
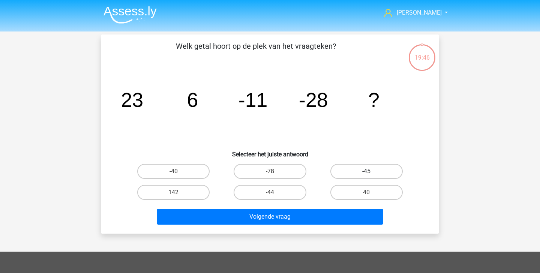
click at [373, 168] on label "-45" at bounding box center [366, 171] width 72 height 15
click at [371, 171] on input "-45" at bounding box center [368, 173] width 5 height 5
radio input "true"
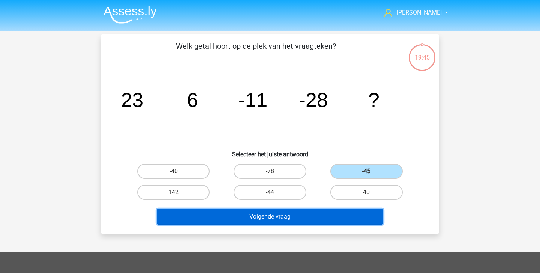
click at [344, 219] on button "Volgende vraag" at bounding box center [270, 217] width 227 height 16
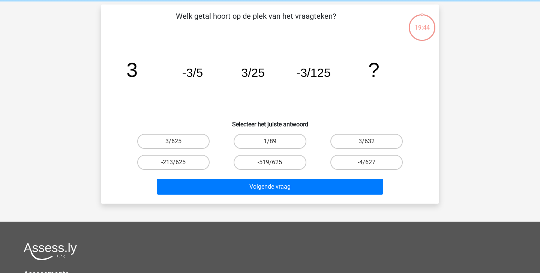
scroll to position [34, 0]
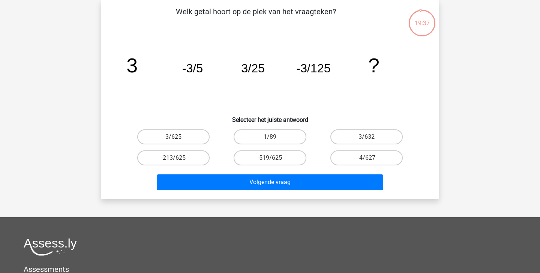
click at [162, 135] on label "3/625" at bounding box center [173, 136] width 72 height 15
click at [174, 137] on input "3/625" at bounding box center [176, 139] width 5 height 5
radio input "true"
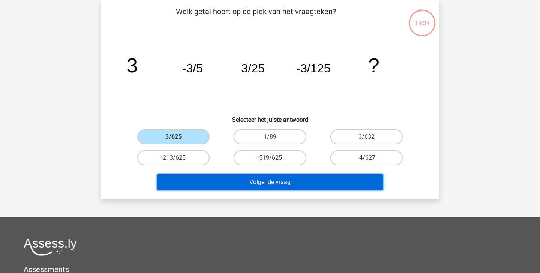
click at [302, 183] on button "Volgende vraag" at bounding box center [270, 182] width 227 height 16
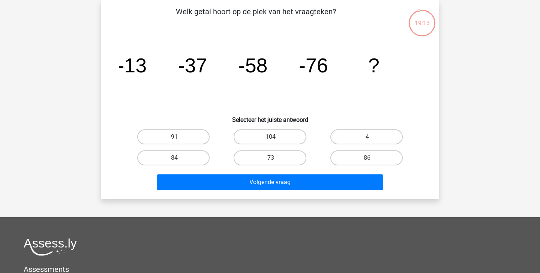
click at [203, 138] on label "-91" at bounding box center [173, 136] width 72 height 15
click at [178, 138] on input "-91" at bounding box center [176, 139] width 5 height 5
radio input "true"
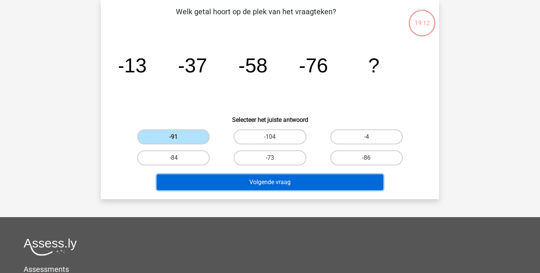
click at [248, 181] on button "Volgende vraag" at bounding box center [270, 182] width 227 height 16
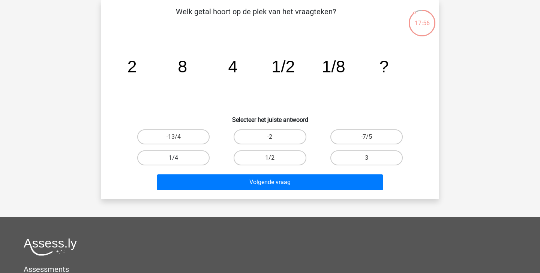
click at [183, 156] on label "1/4" at bounding box center [173, 157] width 72 height 15
click at [178, 158] on input "1/4" at bounding box center [176, 160] width 5 height 5
radio input "true"
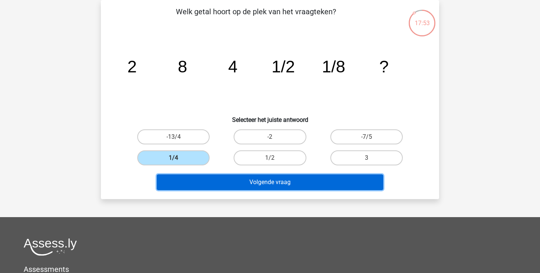
click at [220, 178] on button "Volgende vraag" at bounding box center [270, 182] width 227 height 16
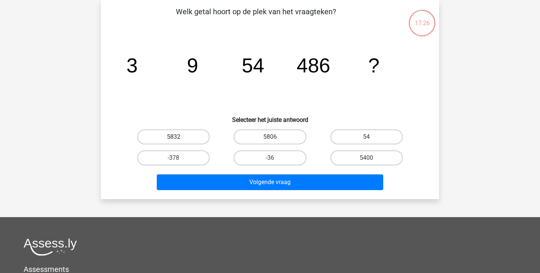
click at [183, 135] on label "5832" at bounding box center [173, 136] width 72 height 15
click at [178, 137] on input "5832" at bounding box center [176, 139] width 5 height 5
radio input "true"
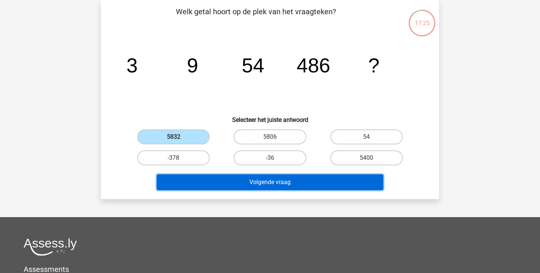
click at [239, 188] on button "Volgende vraag" at bounding box center [270, 182] width 227 height 16
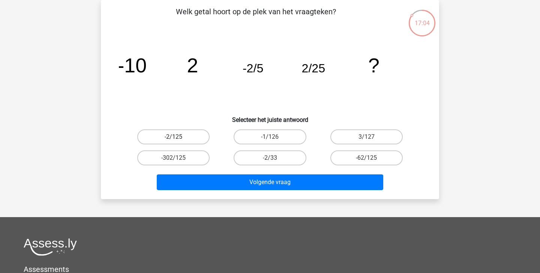
click at [189, 135] on label "-2/125" at bounding box center [173, 136] width 72 height 15
click at [178, 137] on input "-2/125" at bounding box center [176, 139] width 5 height 5
radio input "true"
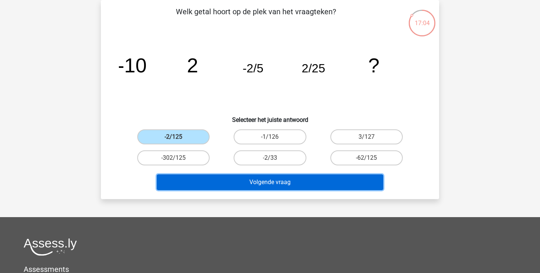
click at [248, 178] on button "Volgende vraag" at bounding box center [270, 182] width 227 height 16
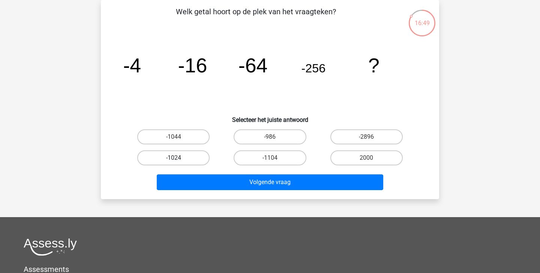
click at [187, 157] on label "-1024" at bounding box center [173, 157] width 72 height 15
click at [178, 158] on input "-1024" at bounding box center [176, 160] width 5 height 5
radio input "true"
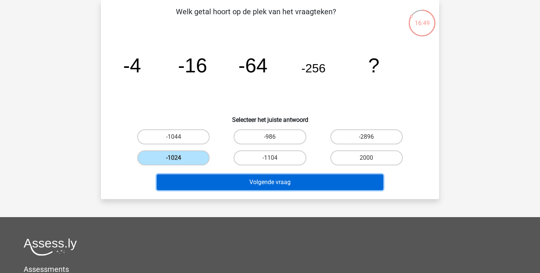
click at [210, 177] on button "Volgende vraag" at bounding box center [270, 182] width 227 height 16
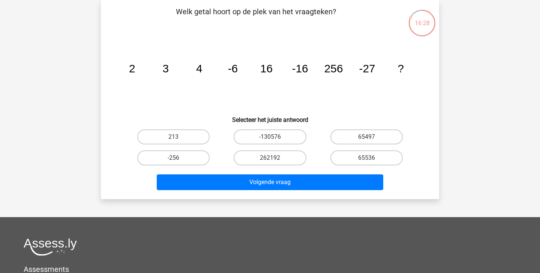
click at [368, 159] on input "65536" at bounding box center [368, 160] width 5 height 5
radio input "true"
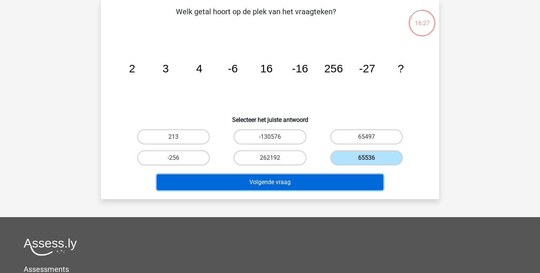
click at [370, 179] on button "Volgende vraag" at bounding box center [270, 182] width 227 height 16
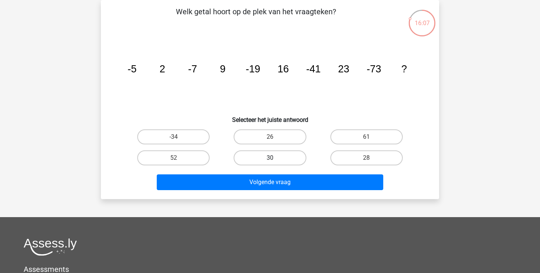
click at [267, 154] on label "30" at bounding box center [270, 157] width 72 height 15
click at [270, 158] on input "30" at bounding box center [272, 160] width 5 height 5
radio input "true"
click at [267, 190] on div "Volgende vraag" at bounding box center [269, 183] width 289 height 19
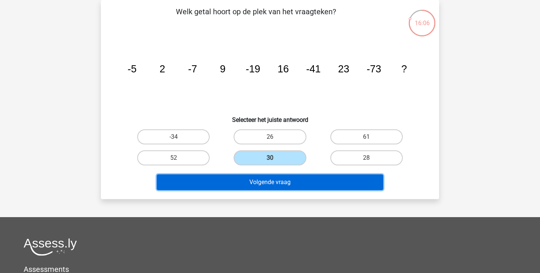
click at [268, 178] on button "Volgende vraag" at bounding box center [270, 182] width 227 height 16
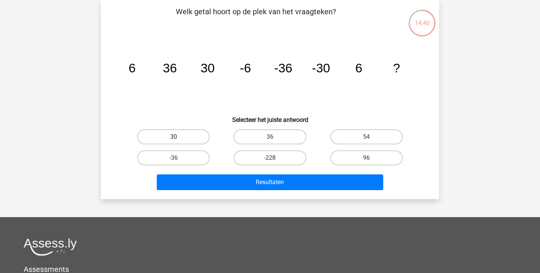
click at [181, 139] on label "30" at bounding box center [173, 136] width 72 height 15
click at [178, 139] on input "30" at bounding box center [176, 139] width 5 height 5
radio input "true"
click at [220, 192] on div "Resultaten" at bounding box center [269, 183] width 289 height 19
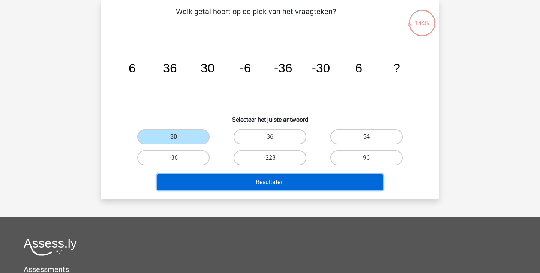
click at [216, 179] on button "Resultaten" at bounding box center [270, 182] width 227 height 16
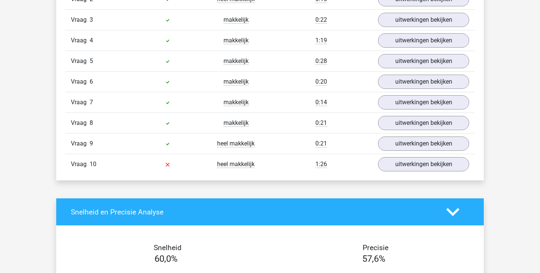
scroll to position [555, 0]
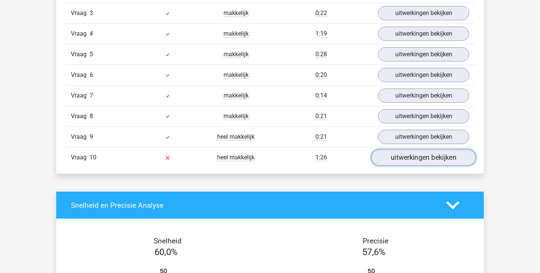
click at [414, 154] on link "uitwerkingen bekijken" at bounding box center [423, 157] width 105 height 16
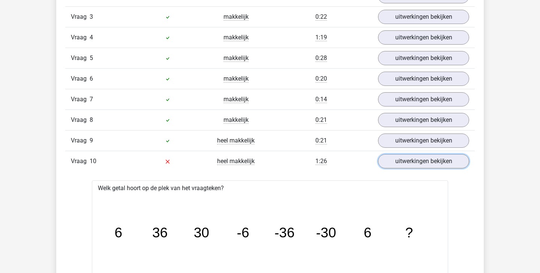
scroll to position [0, 0]
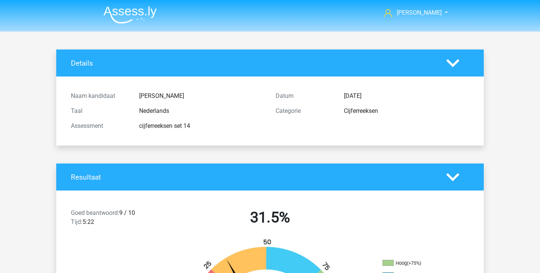
click at [120, 13] on img at bounding box center [129, 15] width 53 height 18
